Goal: Task Accomplishment & Management: Use online tool/utility

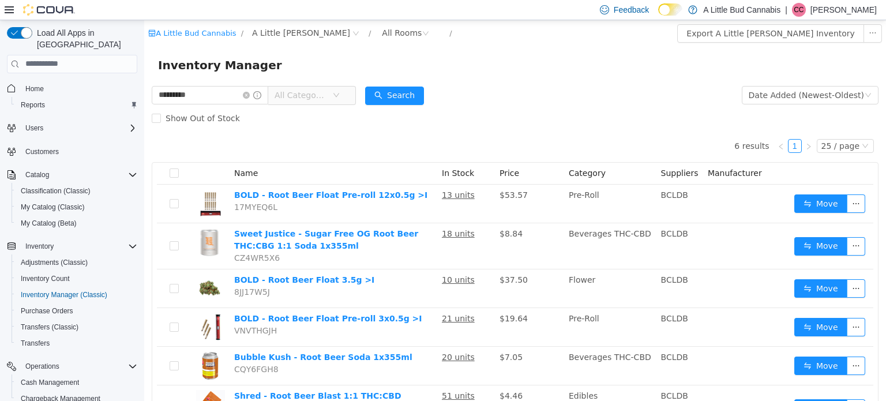
scroll to position [115, 0]
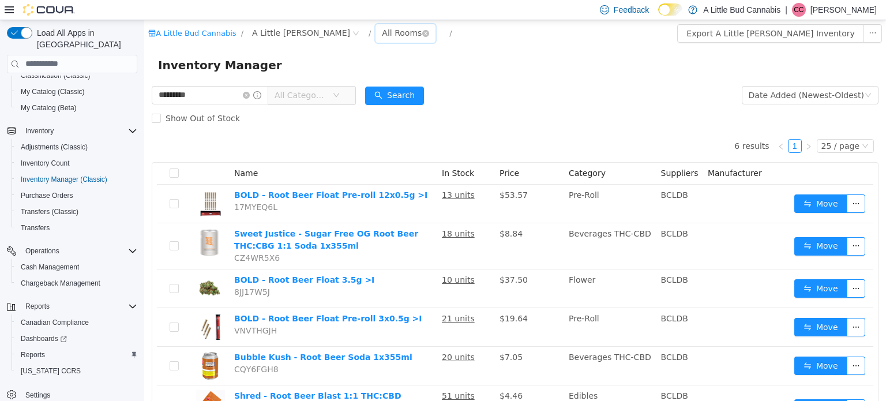
click at [375, 27] on div "All Rooms" at bounding box center [405, 33] width 60 height 18
click at [391, 89] on li "Hold - Returns" at bounding box center [393, 93] width 69 height 18
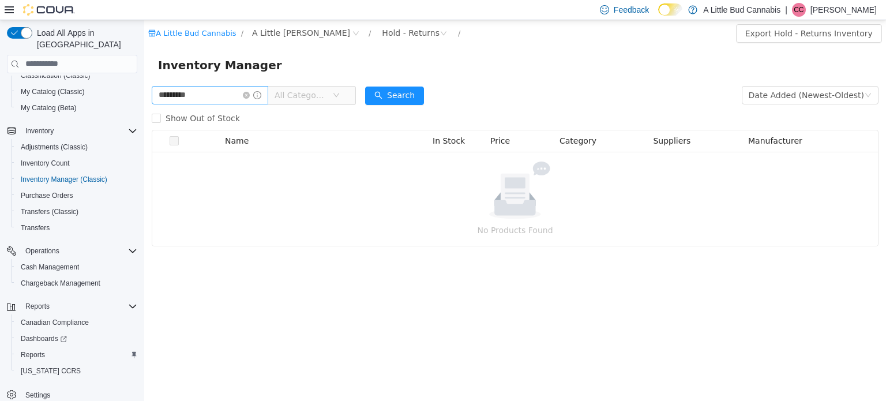
click at [250, 93] on icon "icon: close-circle" at bounding box center [246, 94] width 7 height 7
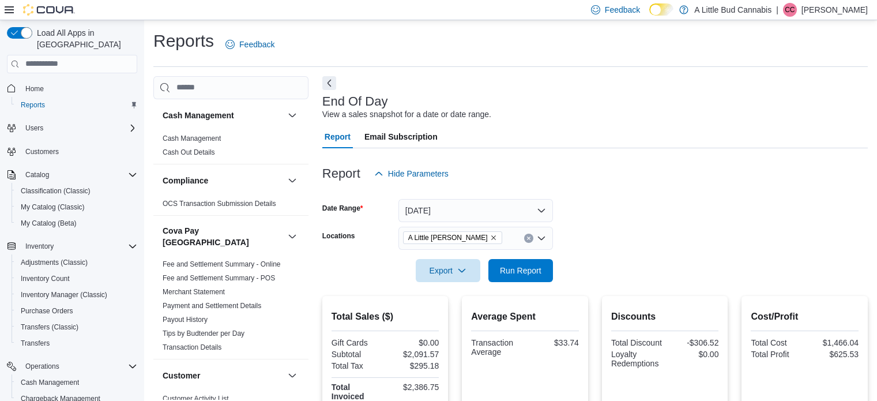
scroll to position [86, 0]
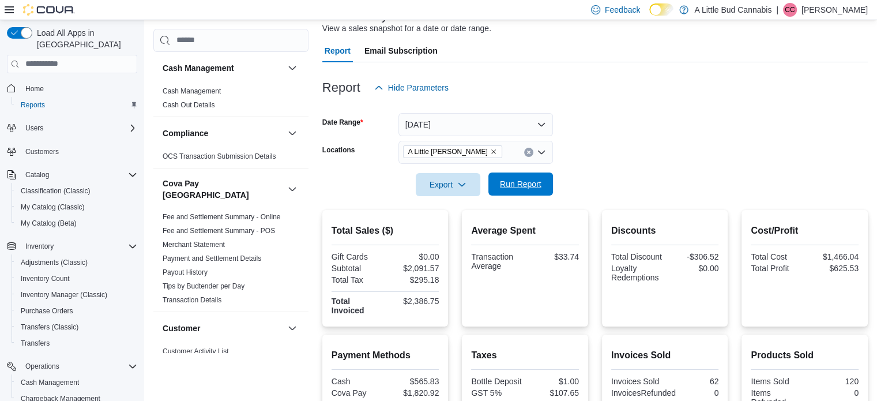
click at [537, 182] on span "Run Report" at bounding box center [521, 184] width 42 height 12
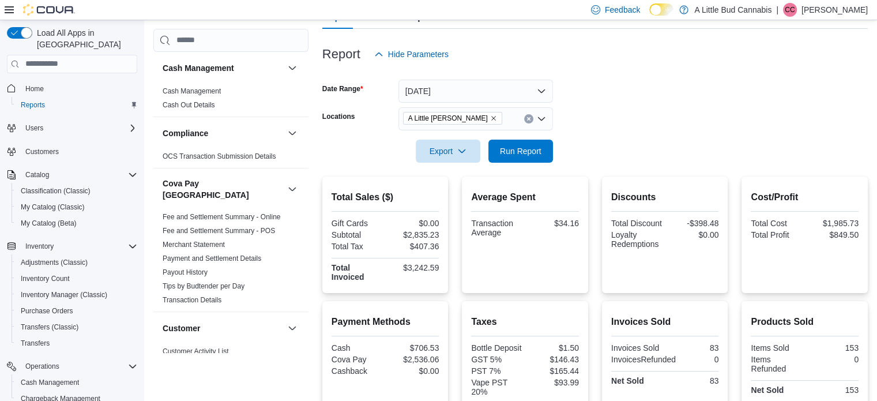
scroll to position [28, 0]
